Goal: Information Seeking & Learning: Learn about a topic

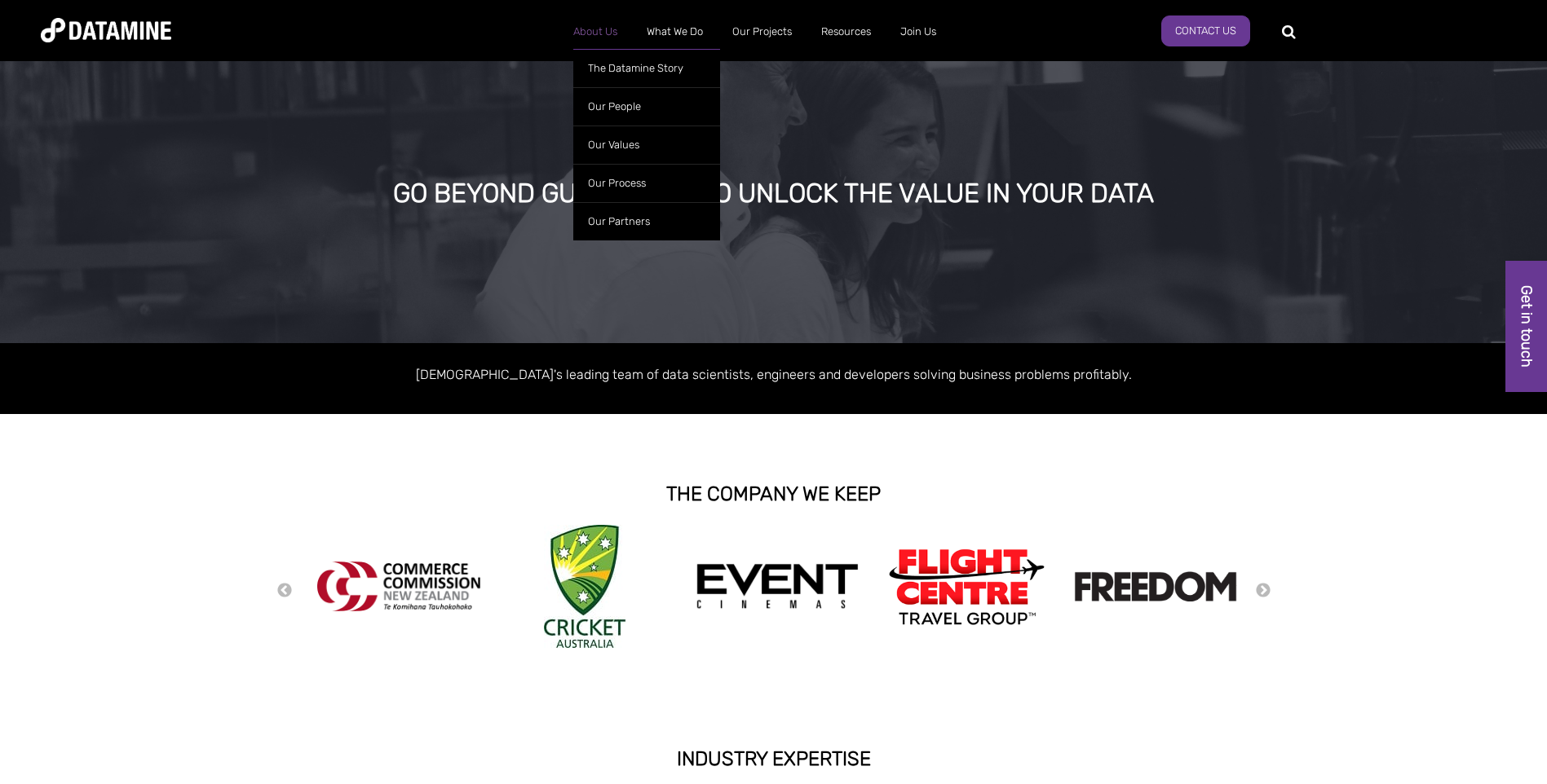
click at [596, 35] on link "About Us" at bounding box center [595, 31] width 74 height 42
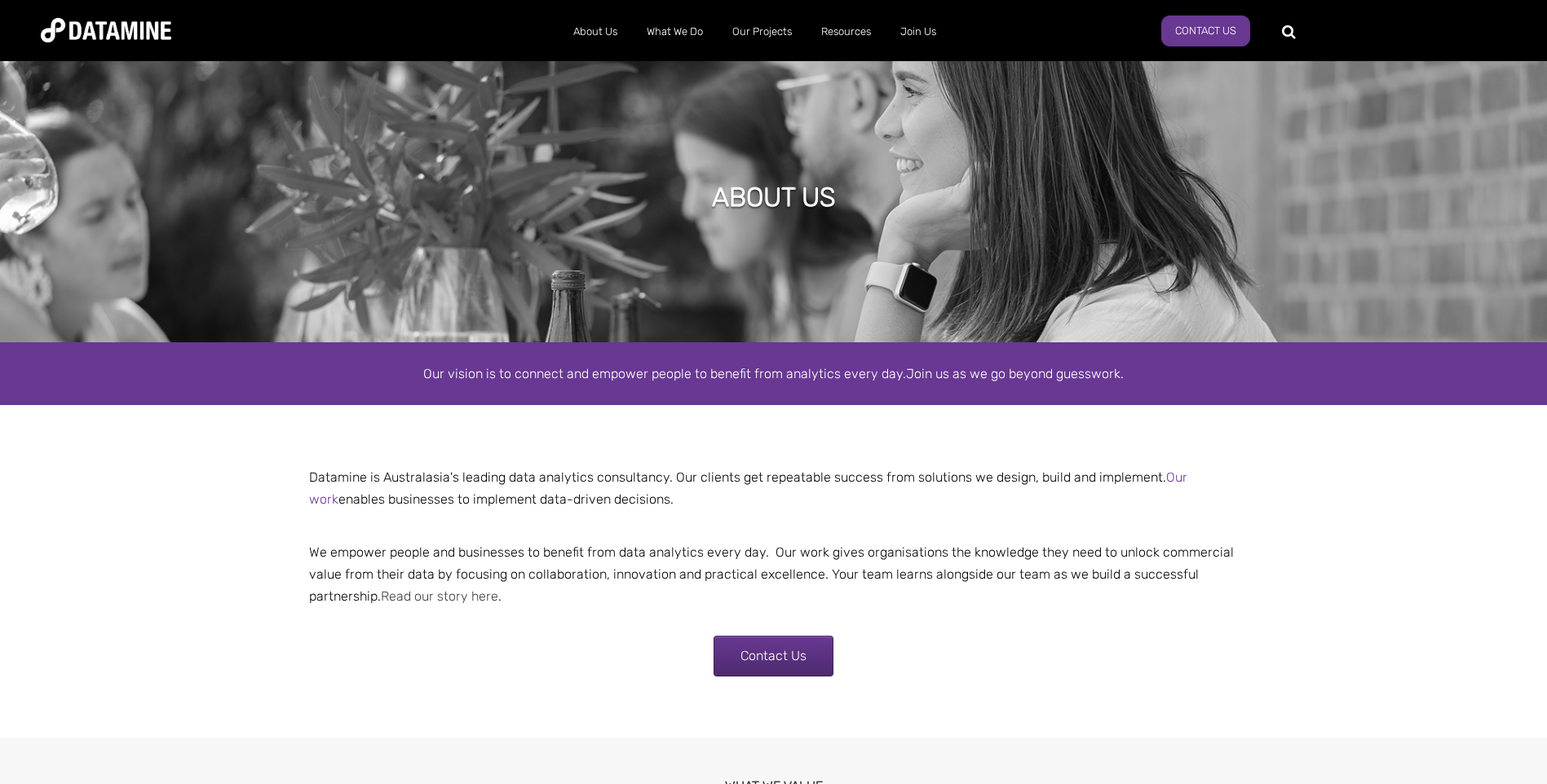
click at [456, 599] on link "Read our story here" at bounding box center [439, 596] width 117 height 16
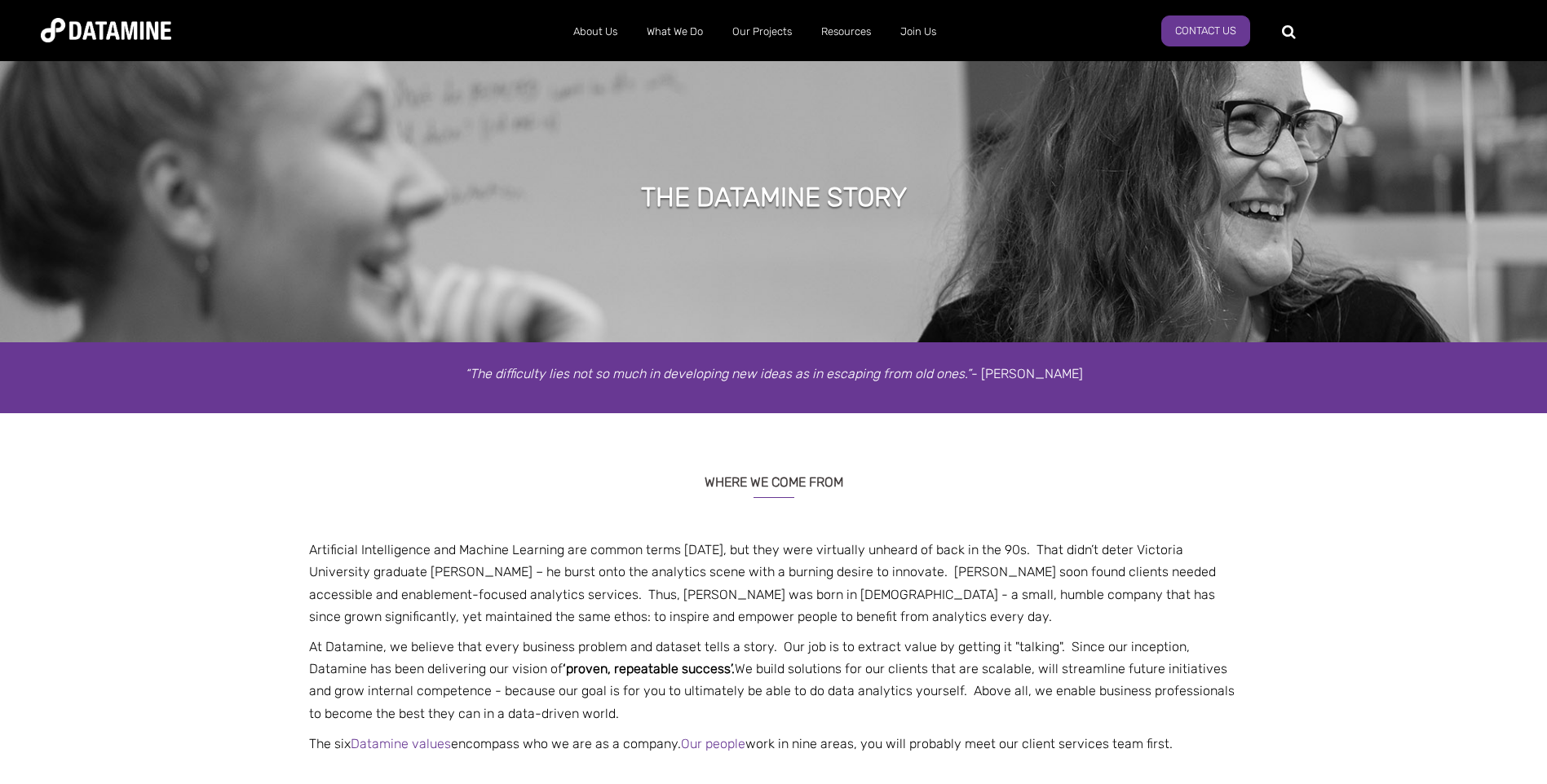
select select "******"
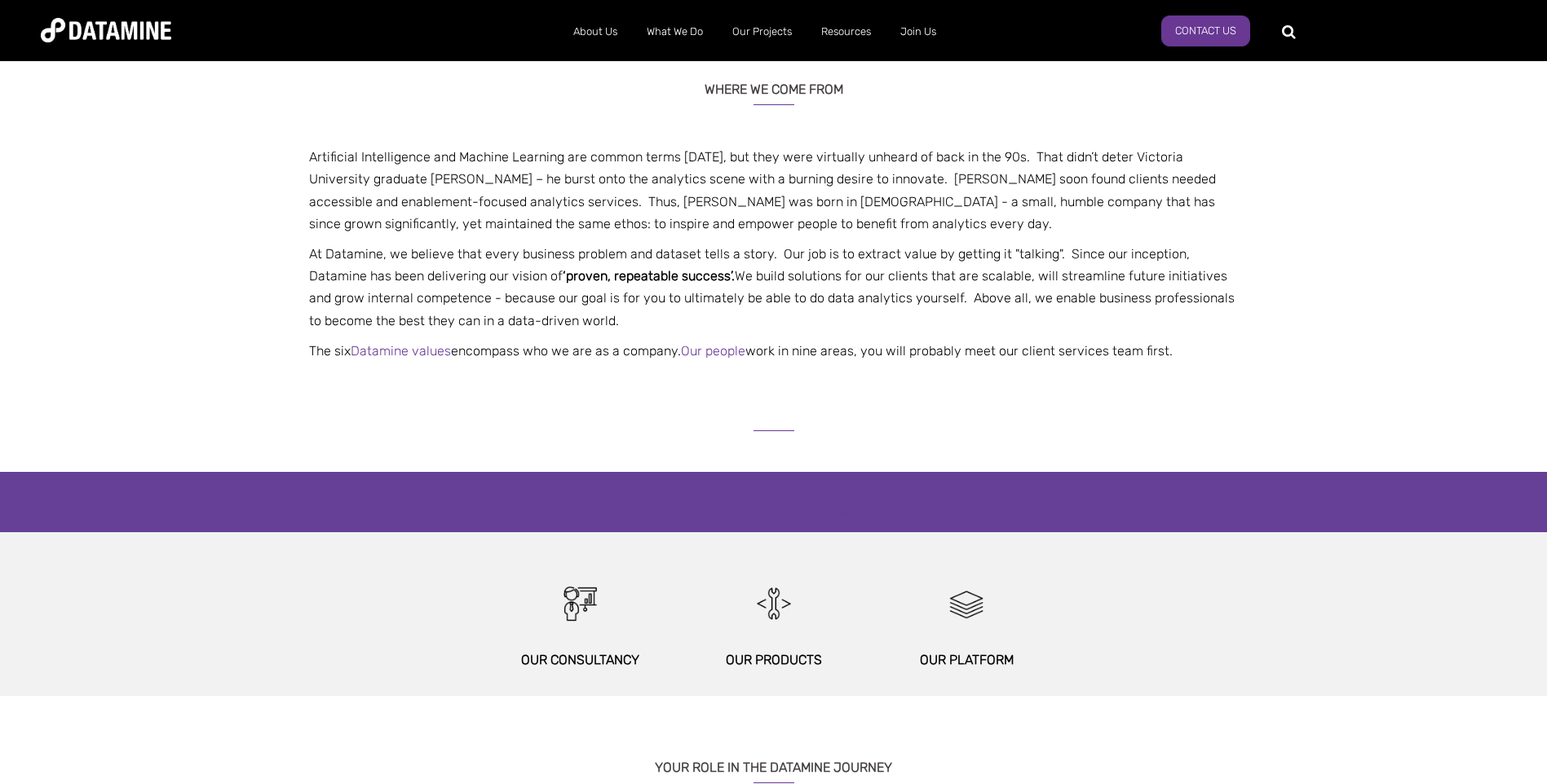
scroll to position [395, 0]
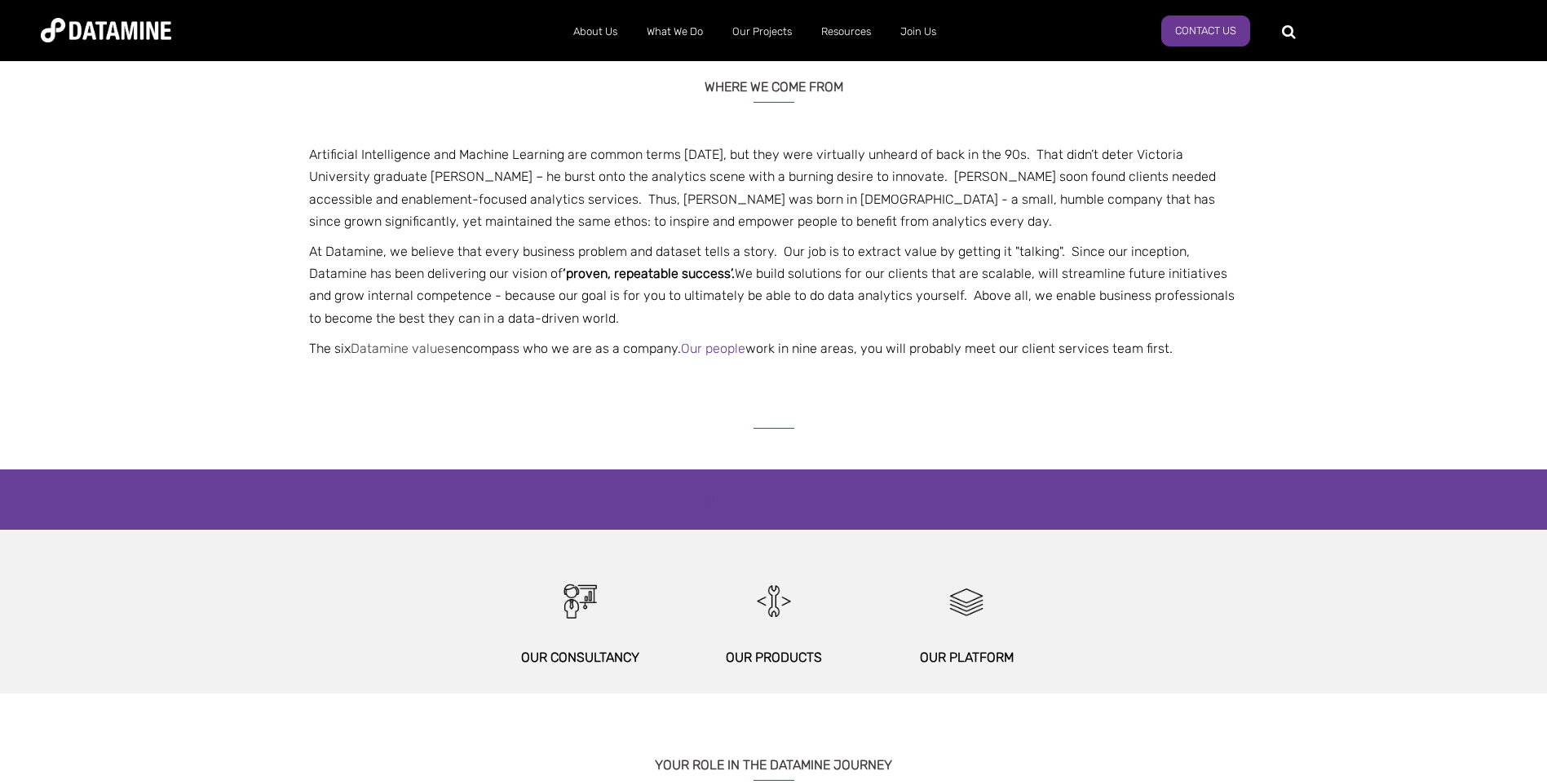
click at [403, 346] on link "Datamine values" at bounding box center [401, 348] width 100 height 16
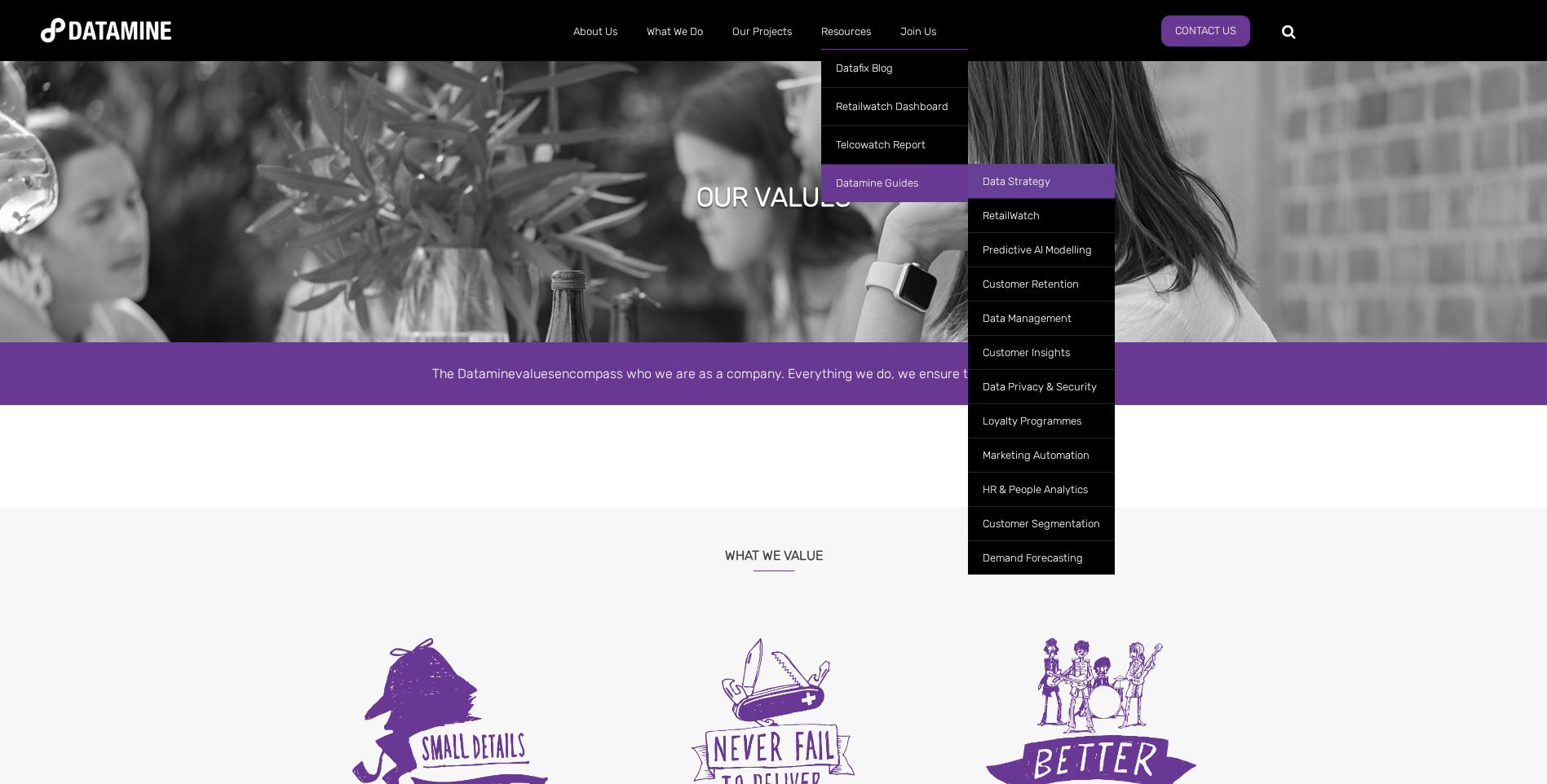
click at [1018, 178] on link "Data Strategy" at bounding box center [1041, 181] width 147 height 34
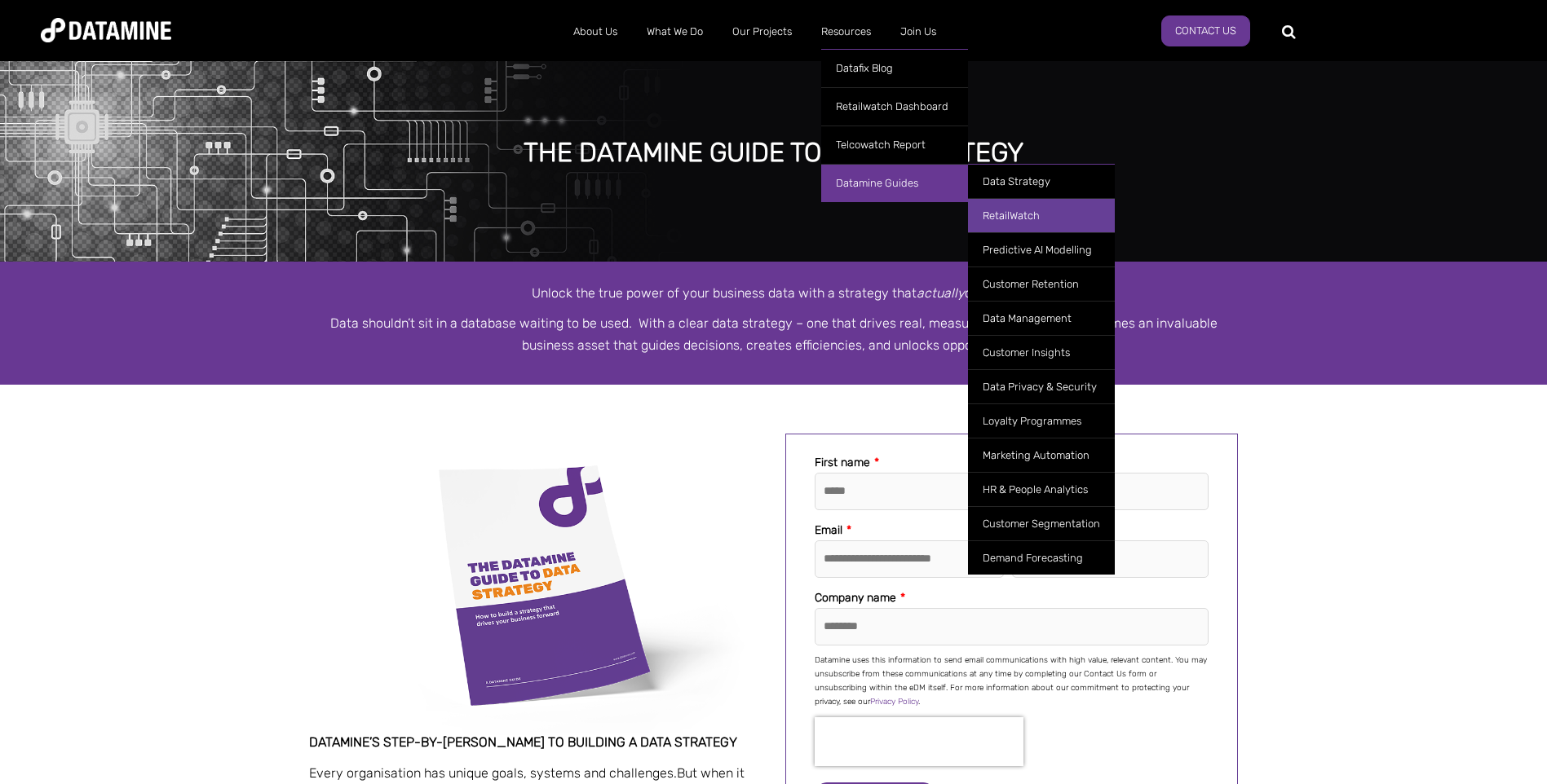
click at [1004, 209] on link "RetailWatch" at bounding box center [1041, 214] width 147 height 34
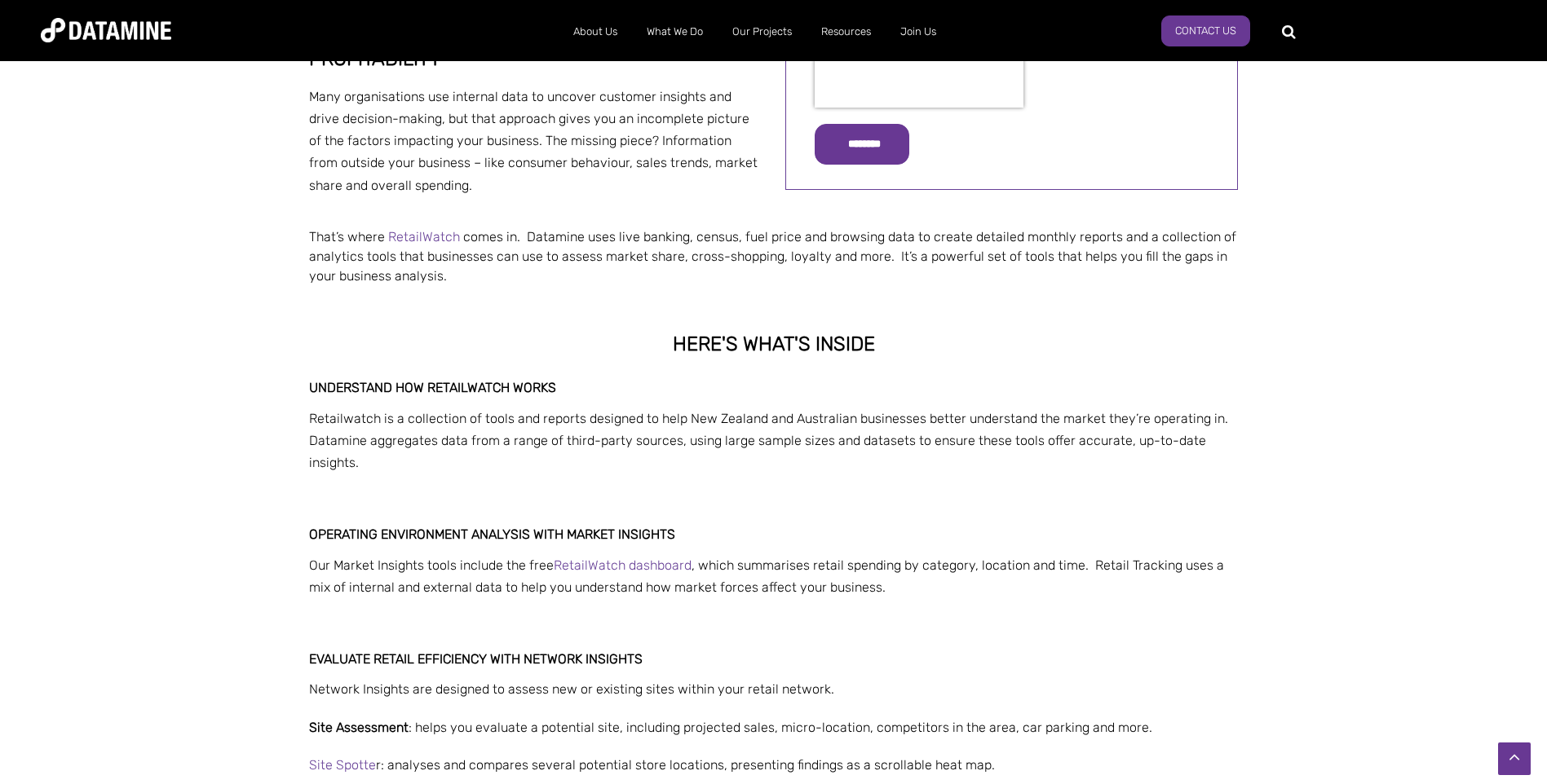
scroll to position [703, 0]
